Goal: Transaction & Acquisition: Purchase product/service

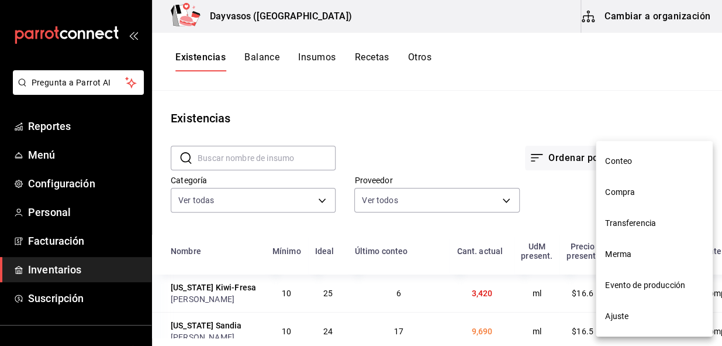
click at [626, 68] on div at bounding box center [361, 173] width 722 height 346
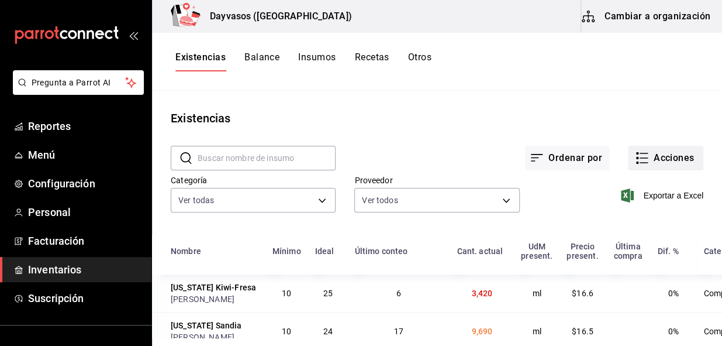
click at [679, 153] on button "Acciones" at bounding box center [665, 158] width 75 height 25
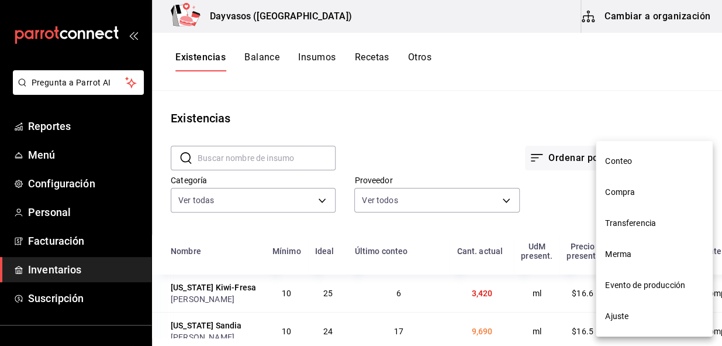
click at [625, 191] on span "Compra" at bounding box center [654, 192] width 98 height 12
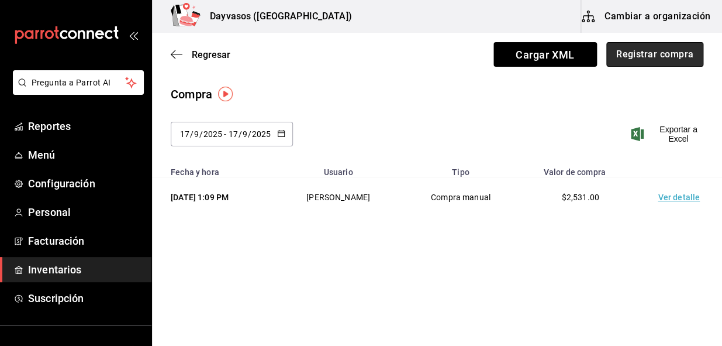
click at [655, 52] on button "Registrar compra" at bounding box center [654, 54] width 97 height 25
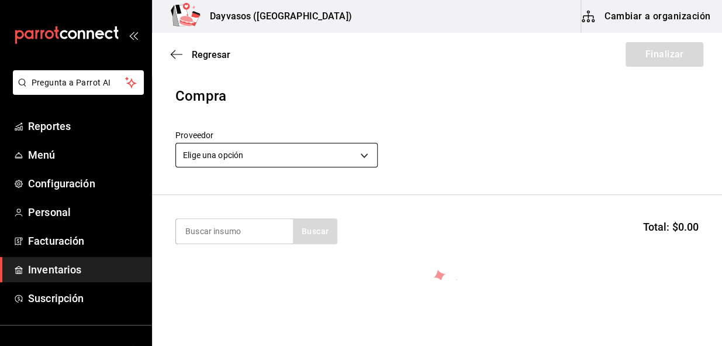
click at [363, 155] on body "Pregunta a Parrot AI Reportes Menú Configuración Personal Facturación Inventari…" at bounding box center [361, 140] width 722 height 280
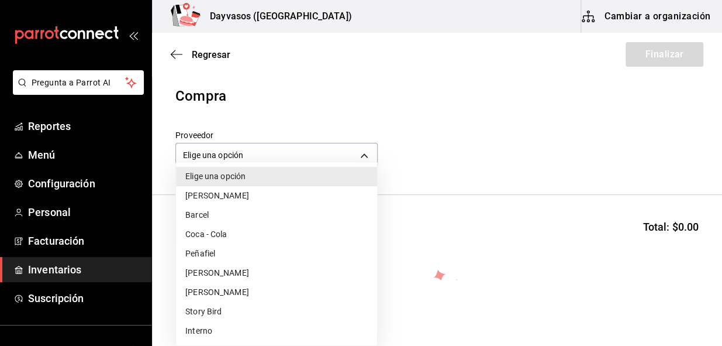
click at [211, 313] on li "Story Bird" at bounding box center [276, 311] width 201 height 19
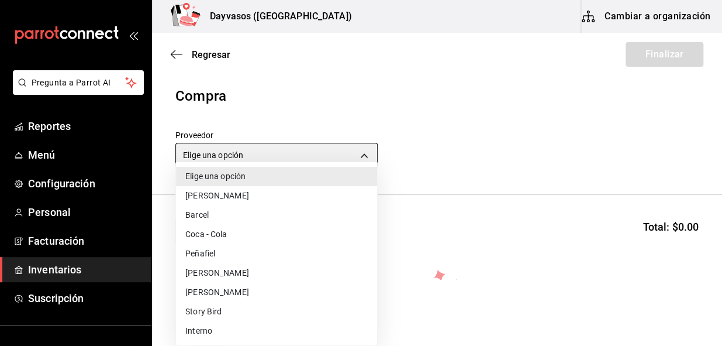
type input "56011acc-c01a-4f08-a44c-d0c0e28cd95c"
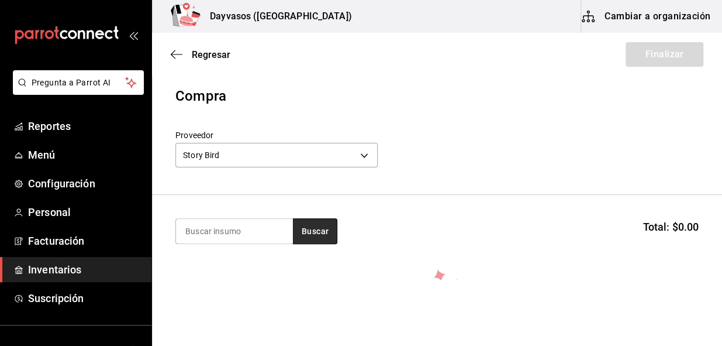
click at [331, 233] on button "Buscar" at bounding box center [315, 231] width 44 height 26
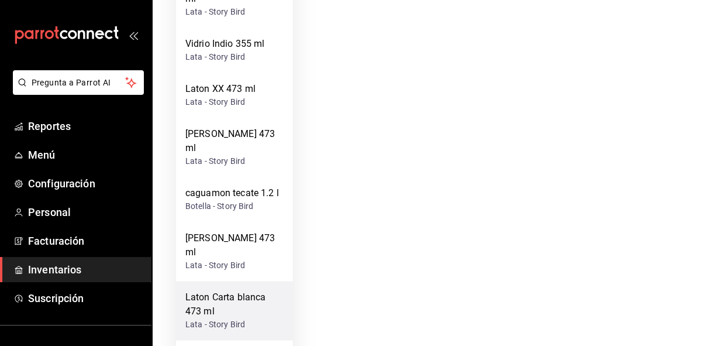
scroll to position [572, 0]
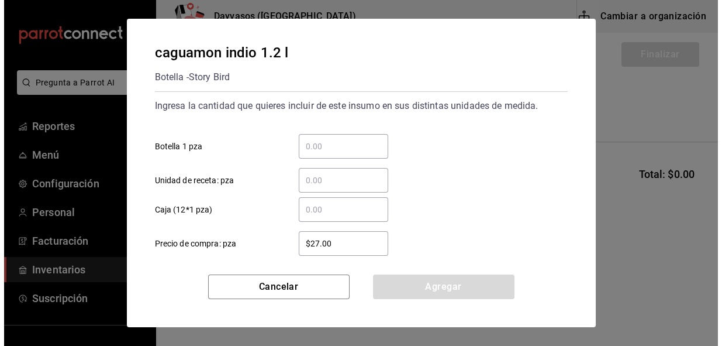
scroll to position [0, 0]
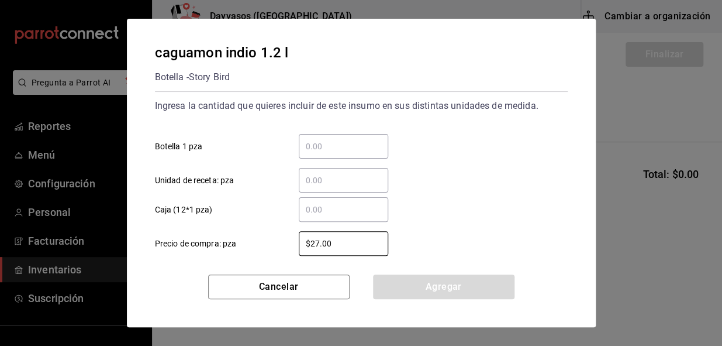
drag, startPoint x: 337, startPoint y: 246, endPoint x: 280, endPoint y: 243, distance: 56.8
click at [280, 243] on div "$27.00 ​" at bounding box center [334, 243] width 108 height 25
type input "$28.83"
click at [341, 216] on input "​ Caja (12*1 pza)" at bounding box center [343, 209] width 89 height 14
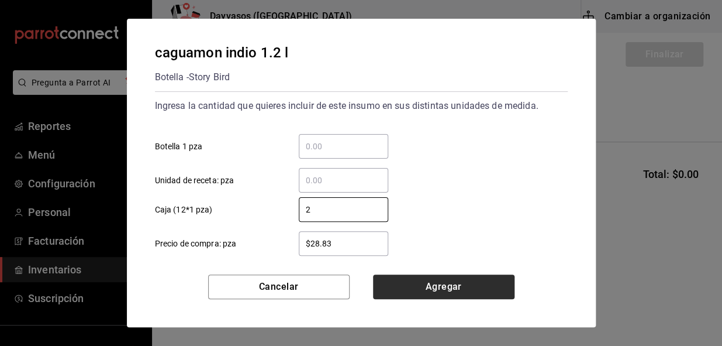
type input "2"
click at [420, 286] on button "Agregar" at bounding box center [444, 286] width 142 height 25
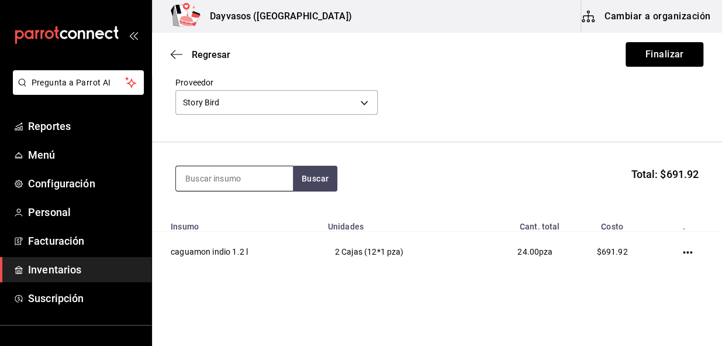
click at [269, 173] on input at bounding box center [234, 178] width 117 height 25
click at [308, 177] on button "Buscar" at bounding box center [315, 178] width 44 height 26
click at [230, 175] on input "xx" at bounding box center [234, 178] width 117 height 25
type input "x"
click at [325, 175] on button "Buscar" at bounding box center [315, 178] width 44 height 26
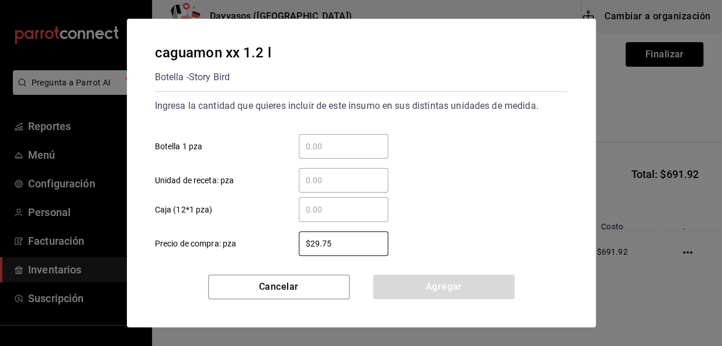
drag, startPoint x: 248, startPoint y: 246, endPoint x: 226, endPoint y: 251, distance: 22.8
click at [226, 251] on label "$29.75 ​ Precio de compra: pza" at bounding box center [271, 243] width 233 height 25
type input "$31.66"
click at [306, 206] on input "​ Caja (12*1 pza)" at bounding box center [343, 209] width 89 height 14
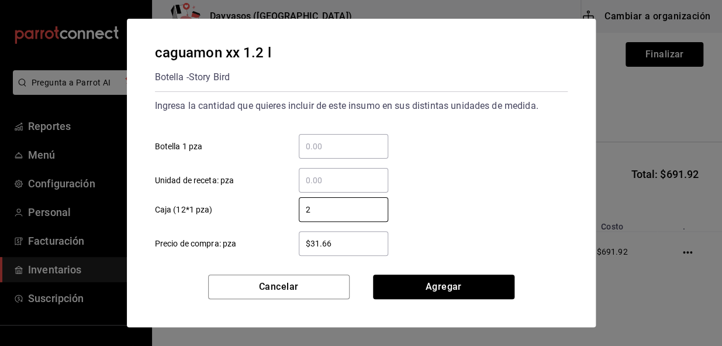
type input "2"
click at [442, 185] on div "​ Unidad de receta: pza" at bounding box center [357, 175] width 422 height 34
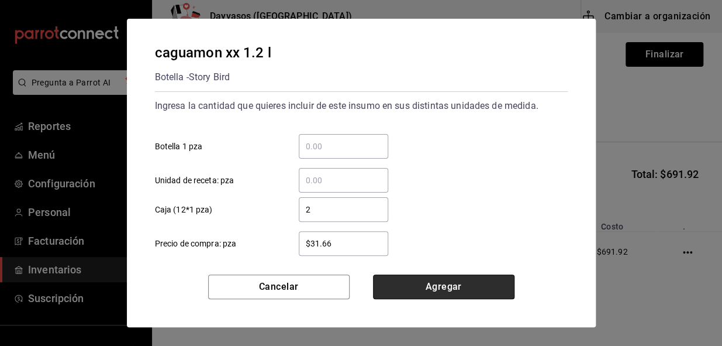
click at [421, 286] on button "Agregar" at bounding box center [444, 286] width 142 height 25
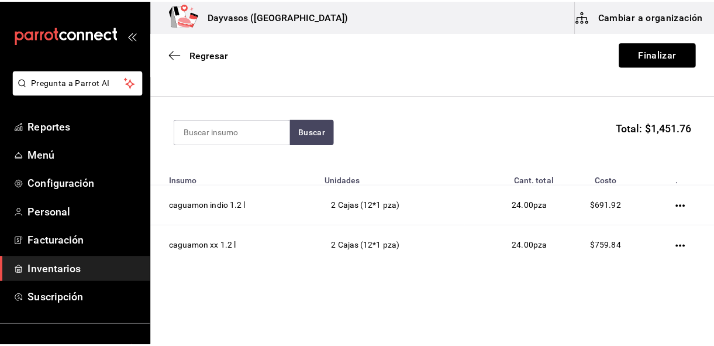
scroll to position [123, 0]
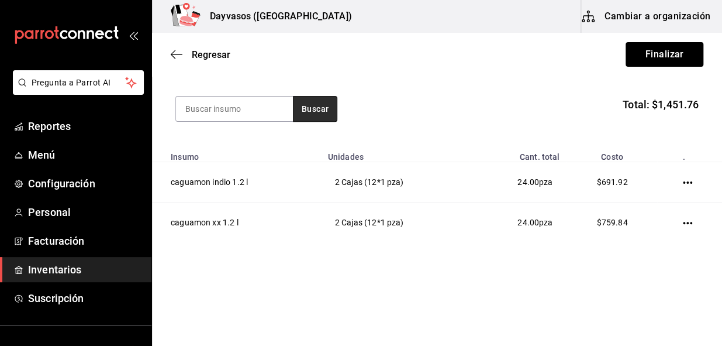
click at [311, 102] on button "Buscar" at bounding box center [315, 109] width 44 height 26
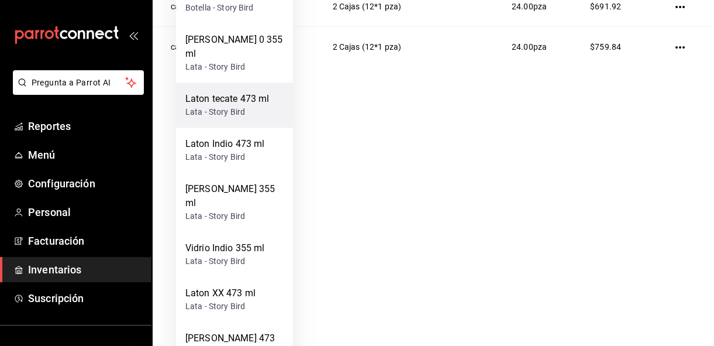
scroll to position [212, 0]
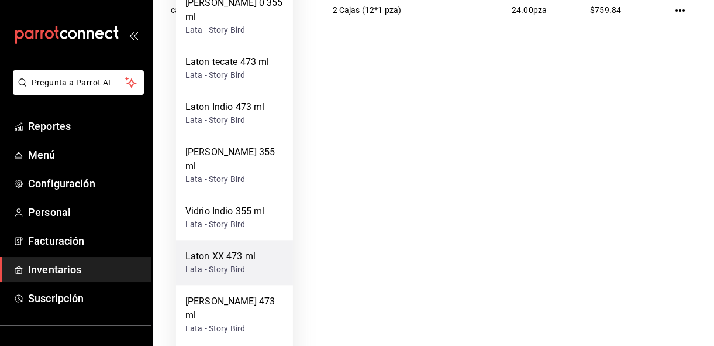
click at [226, 249] on div "Laton XX 473 ml" at bounding box center [220, 256] width 70 height 14
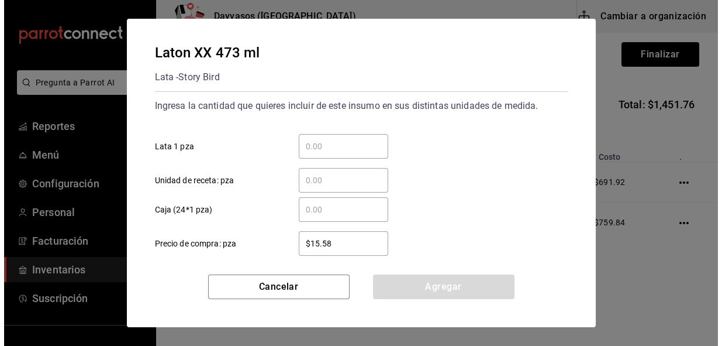
scroll to position [0, 0]
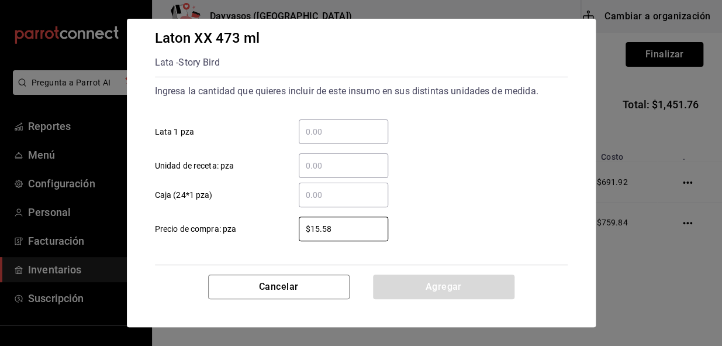
drag, startPoint x: 337, startPoint y: 243, endPoint x: 222, endPoint y: 264, distance: 117.1
click at [222, 264] on div "Laton XX 473 ml Lata - Story Bird Ingresa la cantidad que quieres incluir de es…" at bounding box center [361, 147] width 469 height 256
type input "$1"
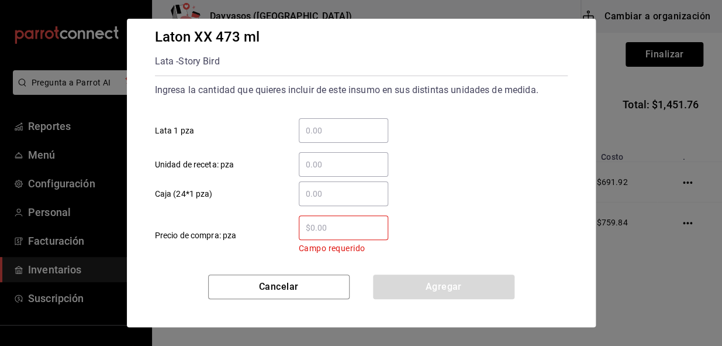
type input "$6"
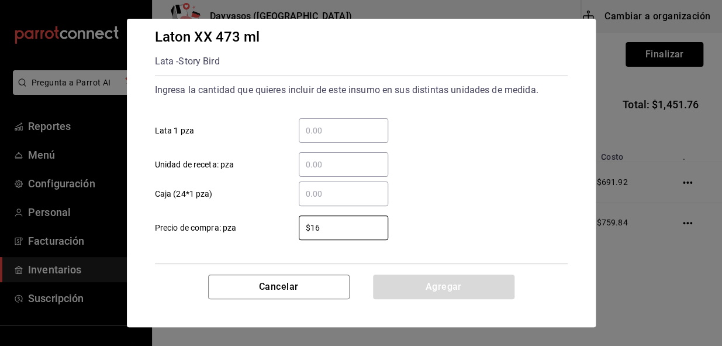
click at [337, 205] on div "​" at bounding box center [343, 193] width 89 height 25
click at [337, 201] on input "​ Caja (24*1 pza)" at bounding box center [343, 194] width 89 height 14
click at [326, 227] on input "$16" at bounding box center [343, 227] width 89 height 14
type input "$16.87"
click at [339, 192] on input "​ Caja (24*1 pza)" at bounding box center [343, 194] width 89 height 14
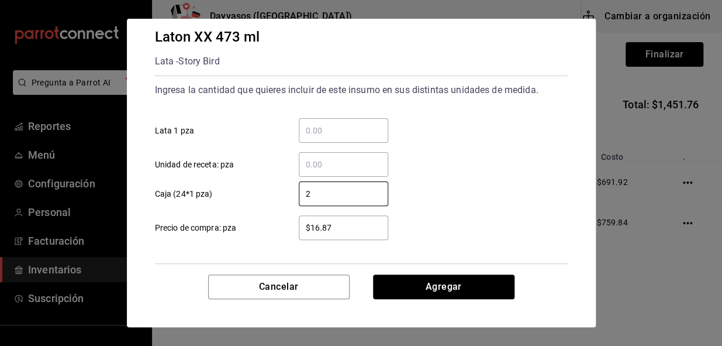
type input "2"
click at [477, 186] on div "2 ​ Caja (24*1 pza)" at bounding box center [357, 189] width 422 height 34
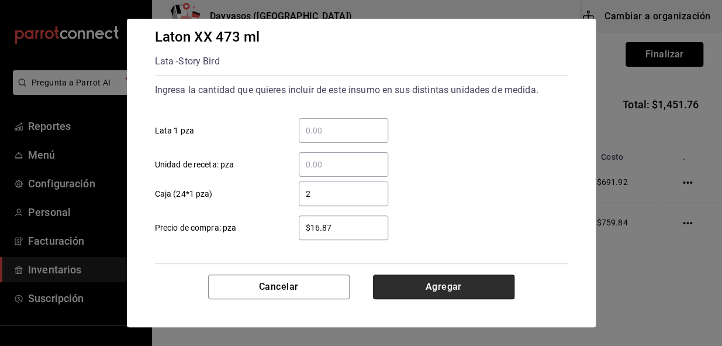
click at [464, 285] on button "Agregar" at bounding box center [444, 286] width 142 height 25
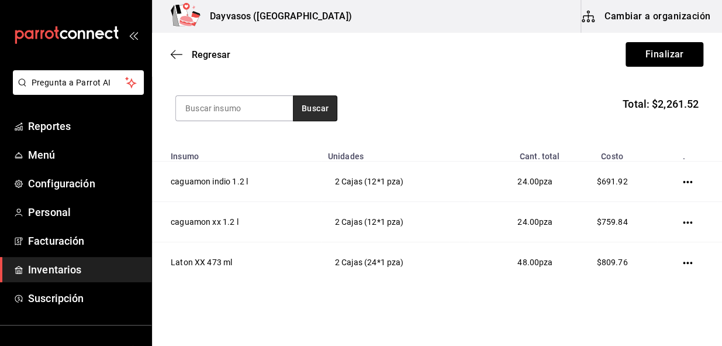
click at [318, 105] on button "Buscar" at bounding box center [315, 108] width 44 height 26
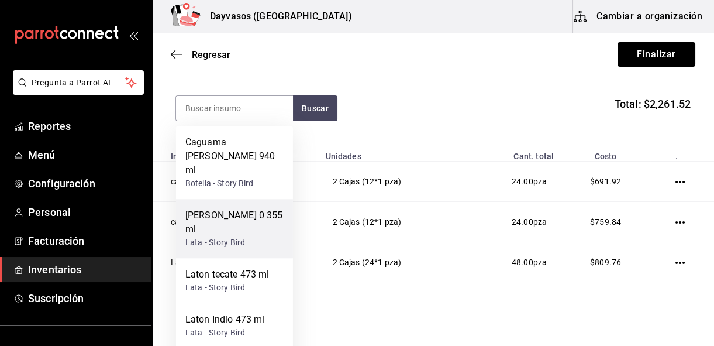
click at [241, 208] on div "[PERSON_NAME] 0 355 ml" at bounding box center [234, 222] width 98 height 28
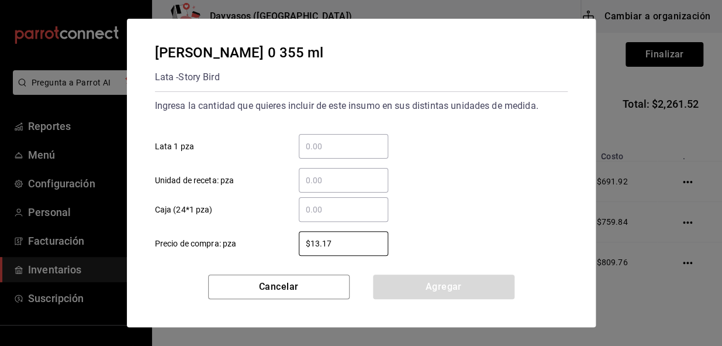
drag, startPoint x: 351, startPoint y: 243, endPoint x: 212, endPoint y: 263, distance: 140.5
click at [212, 263] on div "Ingresa la cantidad que quieres incluir de este insumo en sus distintas unidade…" at bounding box center [361, 185] width 413 height 188
type input "$14.13"
click at [323, 209] on input "​ Caja (24*1 pza)" at bounding box center [343, 209] width 89 height 14
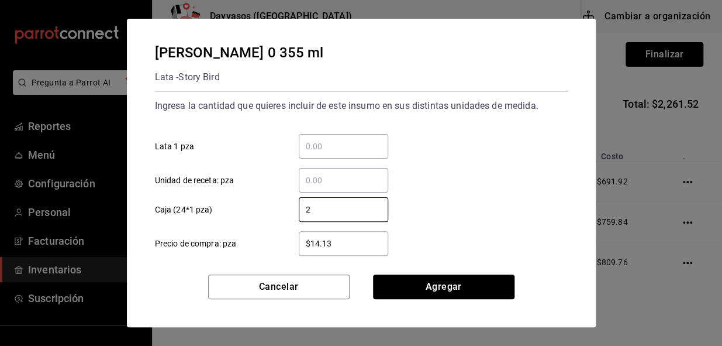
type input "2"
click at [488, 174] on div "​ Unidad de receta: pza" at bounding box center [357, 175] width 422 height 34
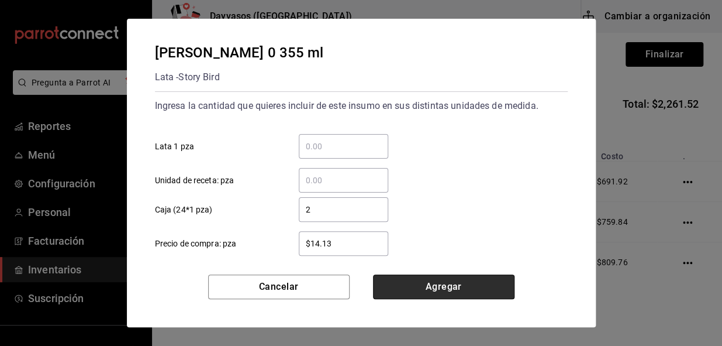
click at [444, 285] on button "Agregar" at bounding box center [444, 286] width 142 height 25
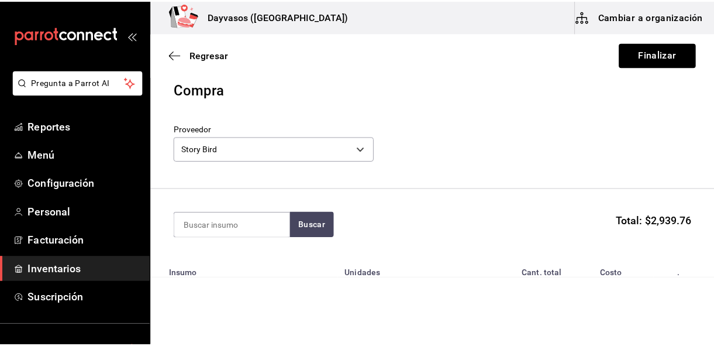
scroll to position [0, 0]
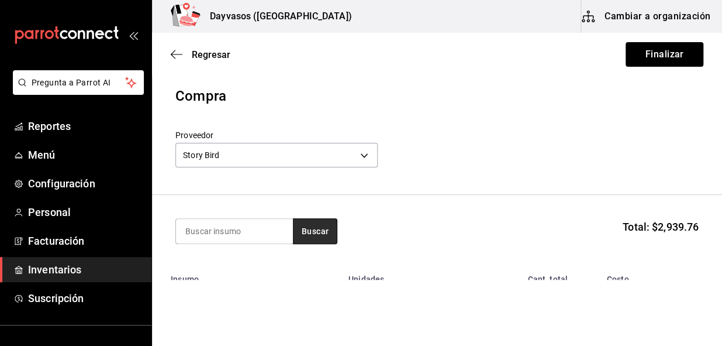
click at [325, 237] on button "Buscar" at bounding box center [315, 231] width 44 height 26
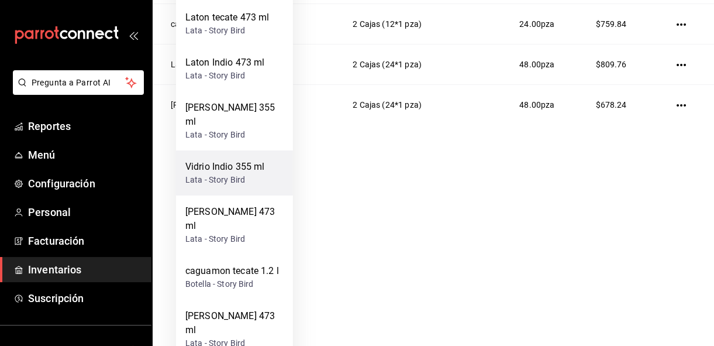
scroll to position [159, 0]
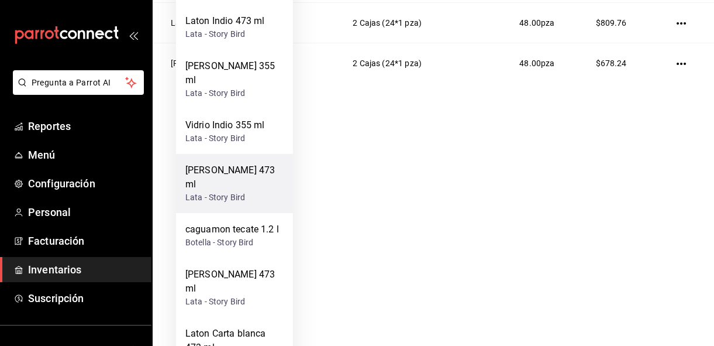
click at [243, 163] on div "[PERSON_NAME] 473 ml" at bounding box center [234, 177] width 98 height 28
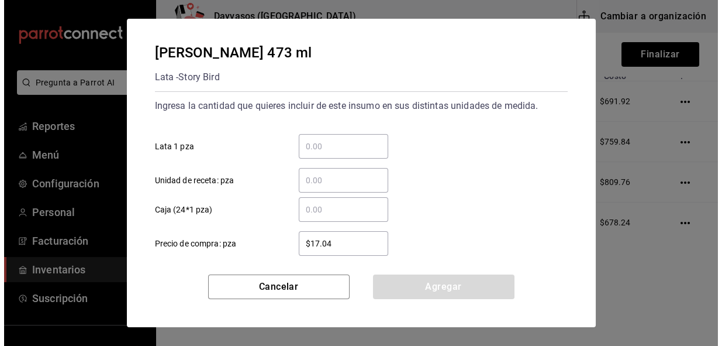
scroll to position [0, 0]
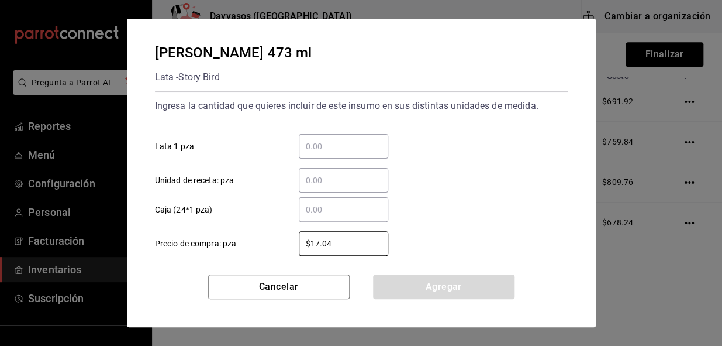
drag, startPoint x: 346, startPoint y: 241, endPoint x: 267, endPoint y: 244, distance: 78.4
click at [267, 244] on label "$17.04 ​ Precio de compra: pza" at bounding box center [271, 243] width 233 height 25
type input "$18.58"
click at [330, 213] on input "​ Caja (24*1 pza)" at bounding box center [343, 209] width 89 height 14
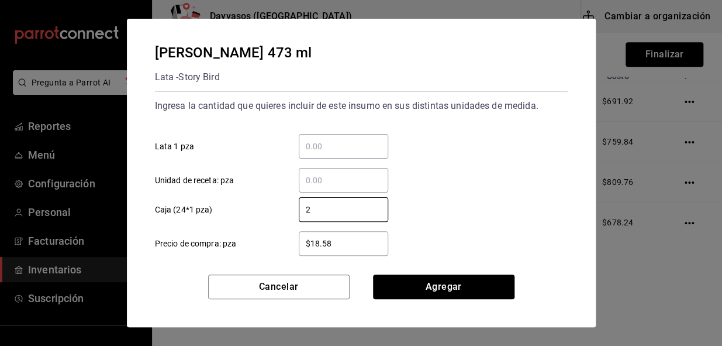
type input "2"
click at [479, 202] on div "2 ​ Caja (24*1 pza)" at bounding box center [357, 205] width 422 height 34
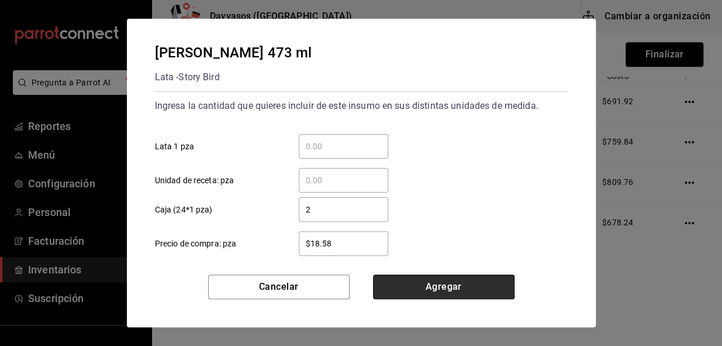
click at [429, 286] on button "Agregar" at bounding box center [444, 286] width 142 height 25
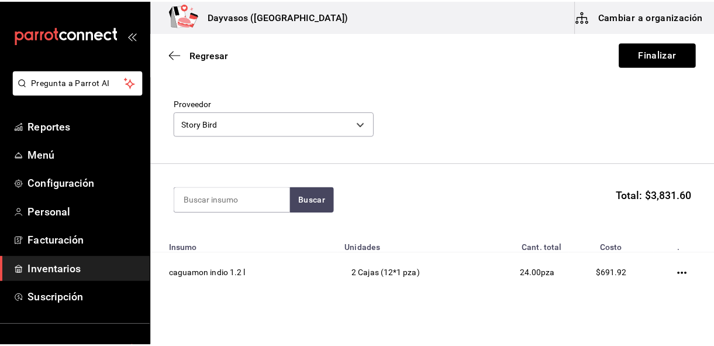
scroll to position [30, 0]
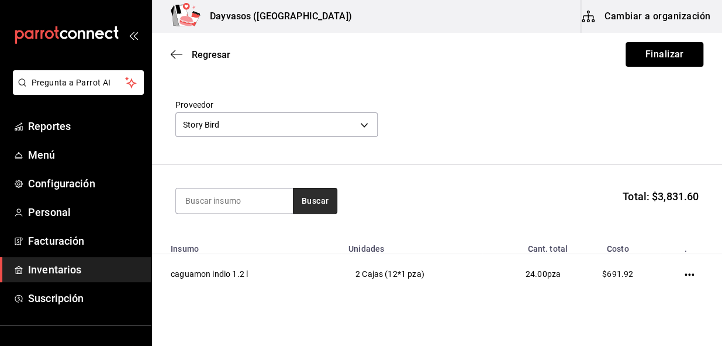
click at [321, 193] on button "Buscar" at bounding box center [315, 201] width 44 height 26
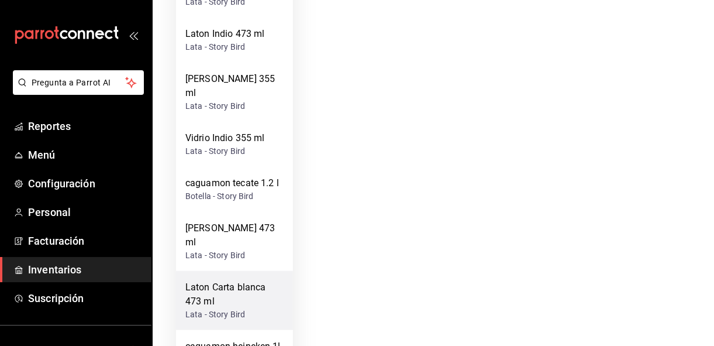
scroll to position [355, 0]
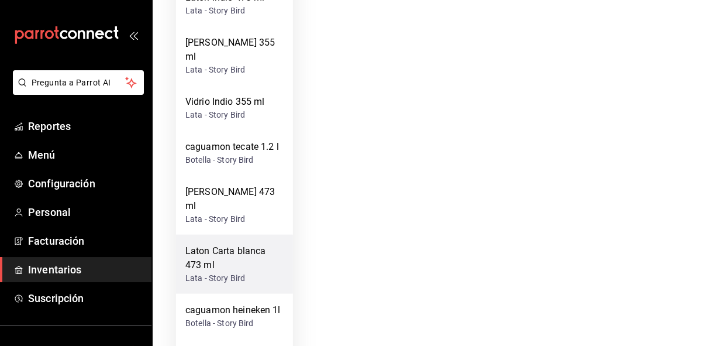
click at [246, 244] on div "Laton Carta blanca 473 ml" at bounding box center [234, 258] width 98 height 28
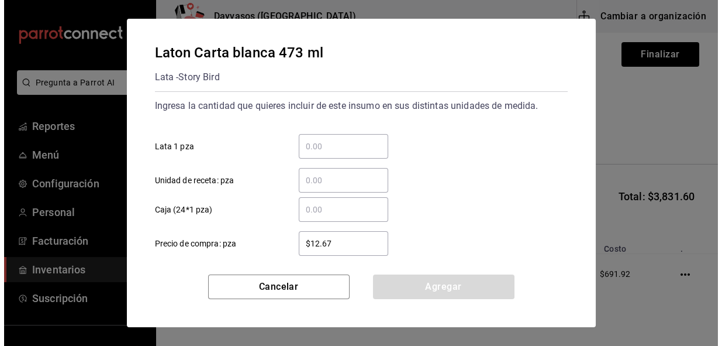
scroll to position [0, 0]
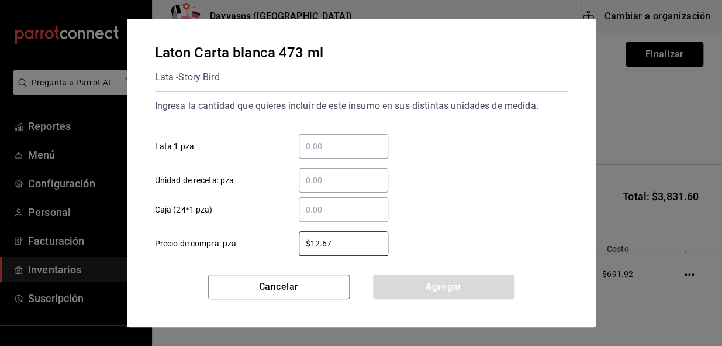
drag, startPoint x: 339, startPoint y: 240, endPoint x: 246, endPoint y: 249, distance: 93.4
click at [246, 249] on label "$12.67 ​ Precio de compra: pza" at bounding box center [271, 243] width 233 height 25
type input "$13.41"
click at [321, 205] on input "​ Caja (24*1 pza)" at bounding box center [343, 209] width 89 height 14
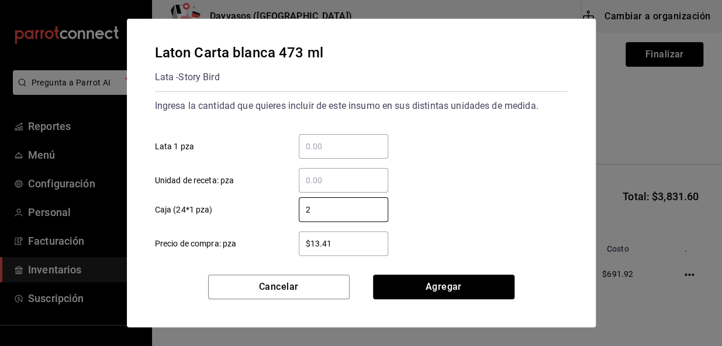
type input "2"
click at [415, 184] on div "​ Unidad de receta: pza" at bounding box center [357, 175] width 422 height 34
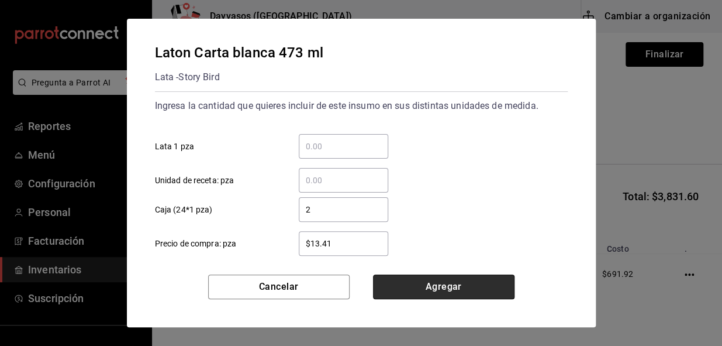
click at [427, 285] on button "Agregar" at bounding box center [444, 286] width 142 height 25
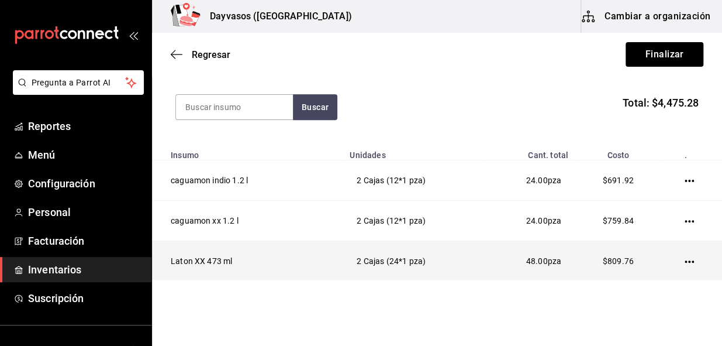
scroll to position [106, 0]
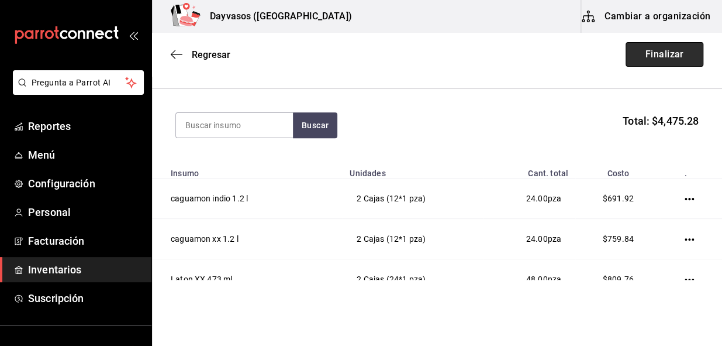
click at [667, 53] on button "Finalizar" at bounding box center [665, 54] width 78 height 25
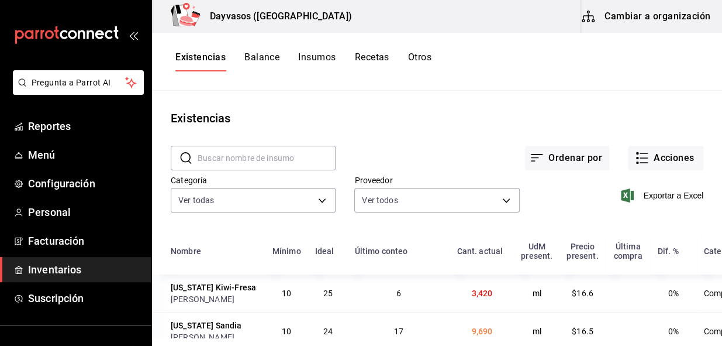
scroll to position [143, 0]
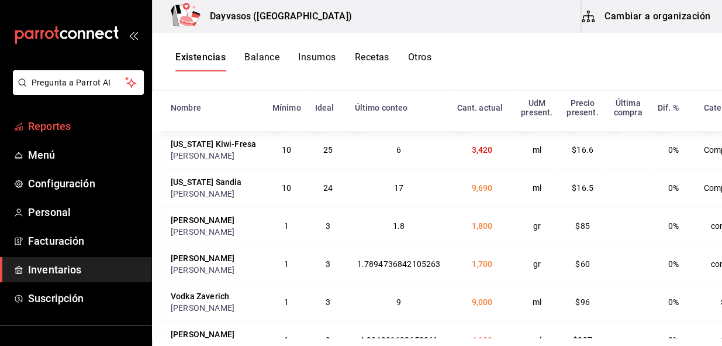
click at [50, 123] on span "Reportes" at bounding box center [85, 126] width 114 height 16
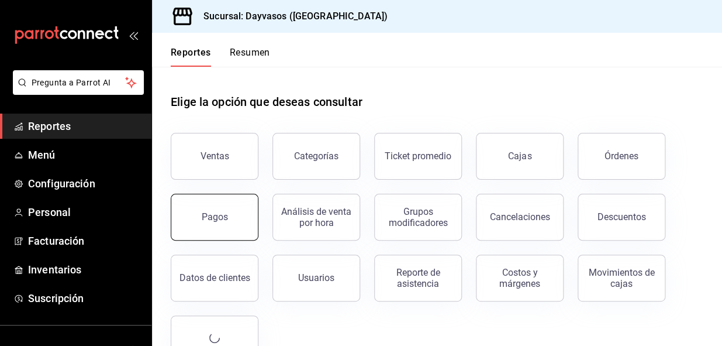
click at [214, 219] on div "Pagos" at bounding box center [215, 216] width 26 height 11
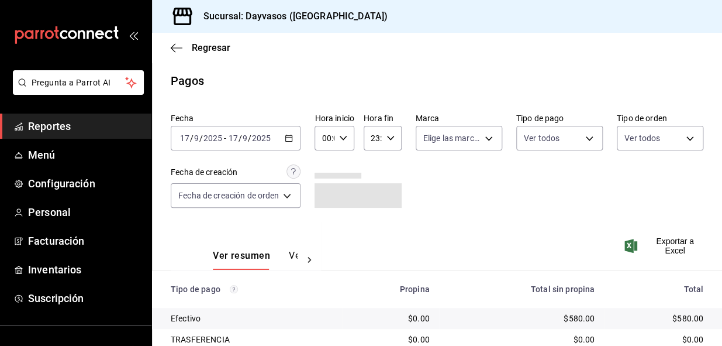
scroll to position [65, 0]
